Goal: Task Accomplishment & Management: Manage account settings

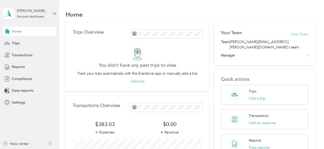
click at [300, 35] on button "View Team" at bounding box center [300, 34] width 18 height 5
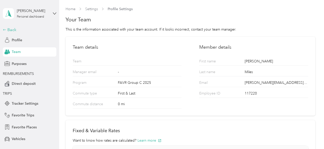
click at [7, 29] on div "Back" at bounding box center [28, 30] width 51 height 6
